Goal: Task Accomplishment & Management: Manage account settings

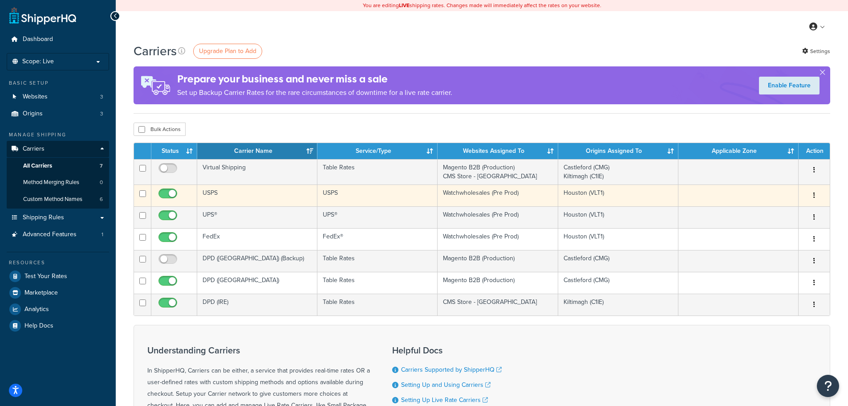
click at [816, 197] on button "button" at bounding box center [814, 195] width 12 height 14
click at [780, 211] on link "Edit" at bounding box center [778, 213] width 70 height 18
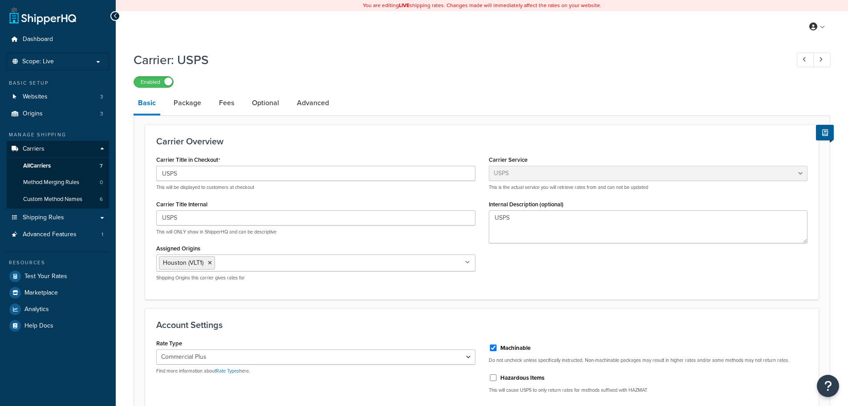
select select "usps"
select select "PLUS"
click at [191, 103] on link "Package" at bounding box center [187, 102] width 37 height 21
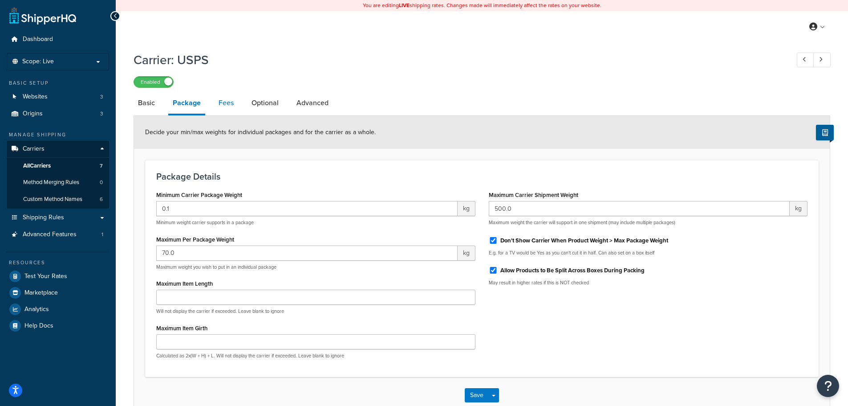
click at [227, 103] on link "Fees" at bounding box center [226, 102] width 24 height 21
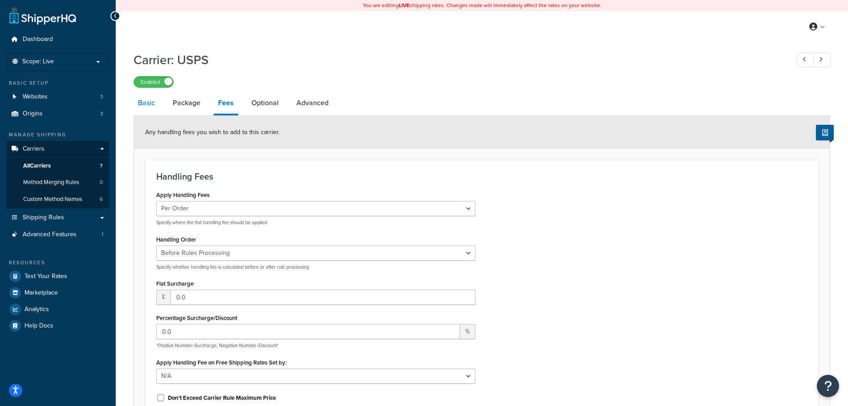
click at [150, 103] on link "Basic" at bounding box center [147, 102] width 26 height 21
select select "usps"
select select "PLUS"
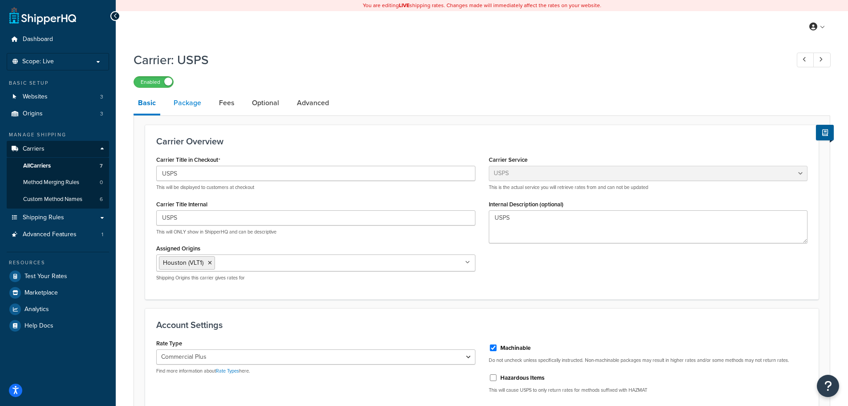
click at [193, 104] on link "Package" at bounding box center [187, 102] width 37 height 21
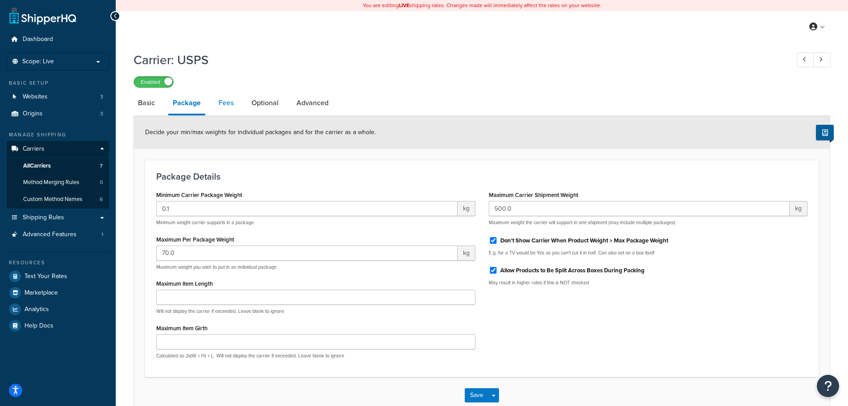
click at [229, 101] on link "Fees" at bounding box center [226, 102] width 24 height 21
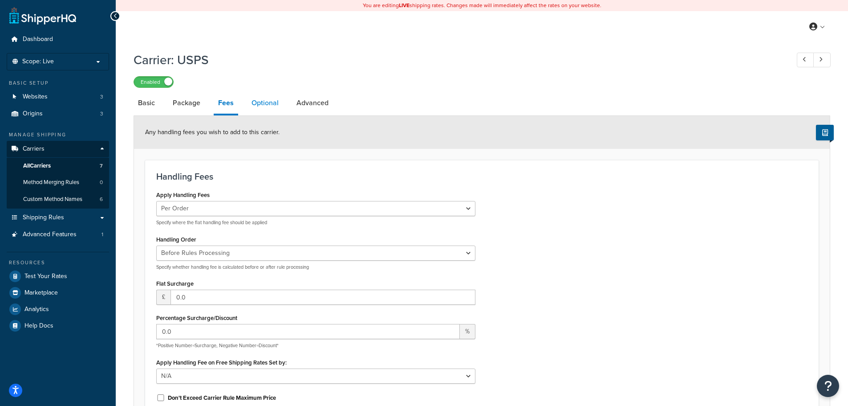
click at [270, 101] on link "Optional" at bounding box center [265, 102] width 36 height 21
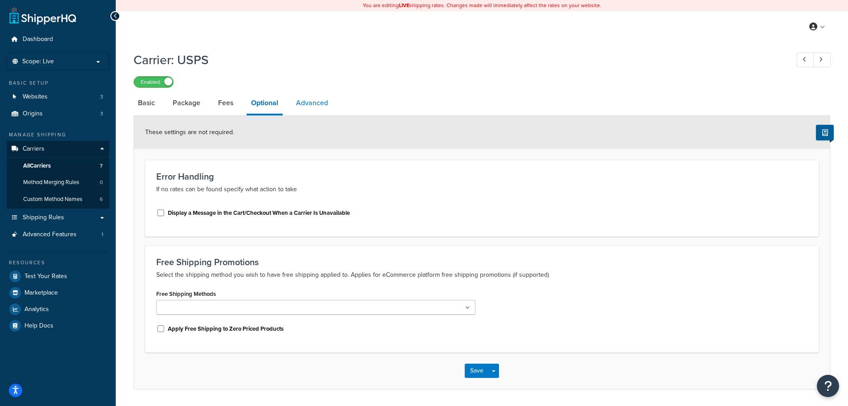
click at [301, 101] on link "Advanced" at bounding box center [312, 102] width 41 height 21
select select "false"
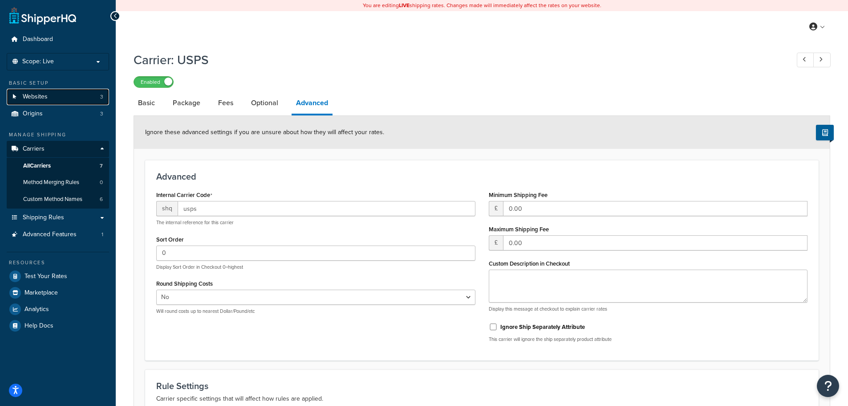
click at [56, 93] on link "Websites 3" at bounding box center [58, 97] width 102 height 16
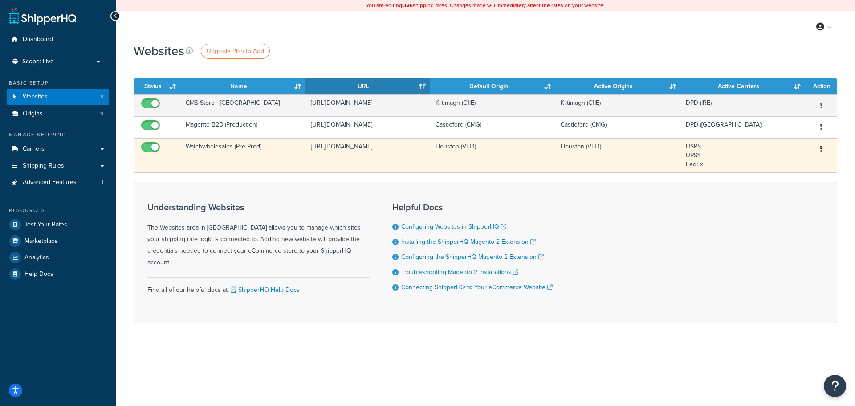
click at [821, 148] on icon "button" at bounding box center [821, 149] width 2 height 6
click at [790, 162] on link "Edit" at bounding box center [784, 167] width 70 height 18
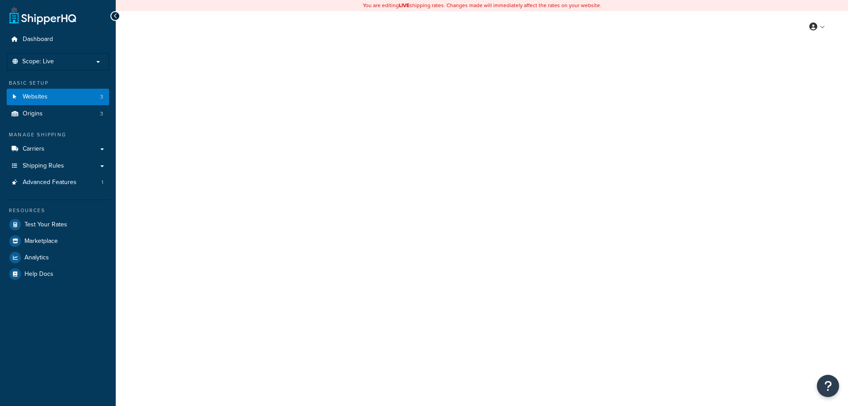
select select "169712"
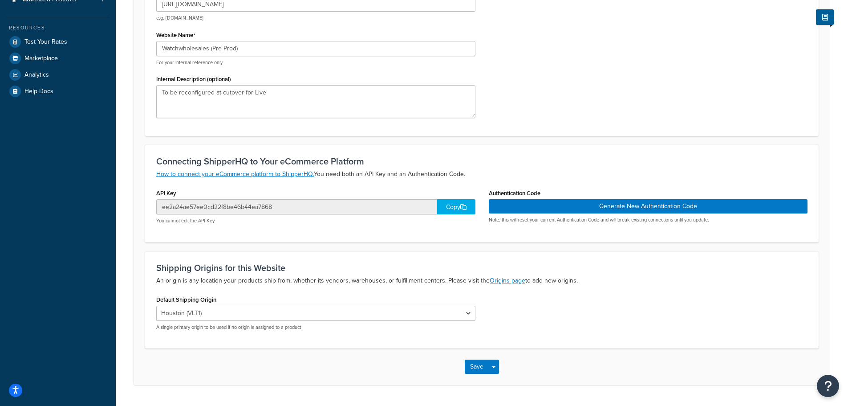
scroll to position [163, 0]
